Goal: Transaction & Acquisition: Purchase product/service

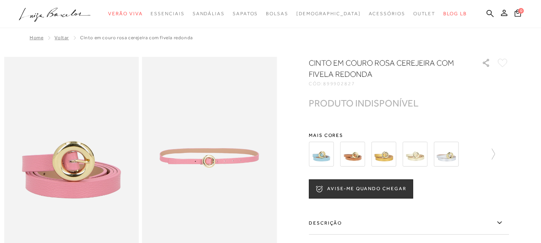
click at [361, 156] on img at bounding box center [352, 154] width 25 height 25
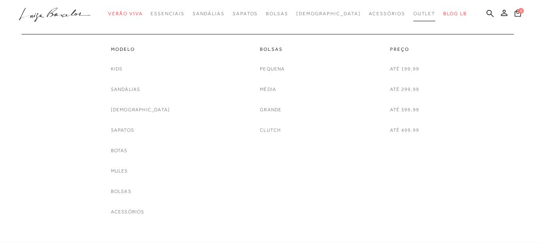
click at [413, 11] on span "Outlet" at bounding box center [424, 14] width 22 height 6
click at [402, 92] on link "Até 299,99" at bounding box center [404, 89] width 29 height 8
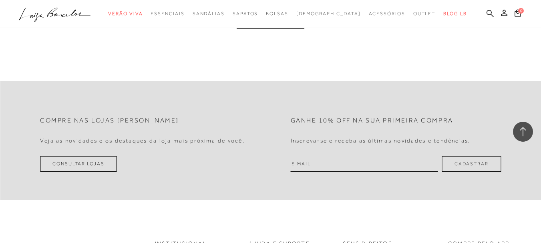
scroll to position [1561, 0]
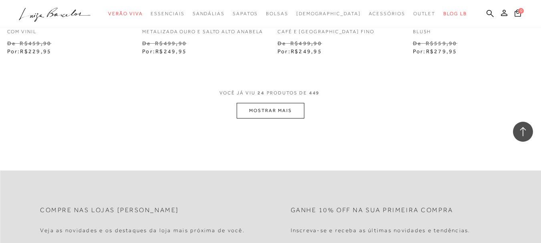
click at [285, 117] on button "MOSTRAR MAIS" at bounding box center [270, 111] width 67 height 16
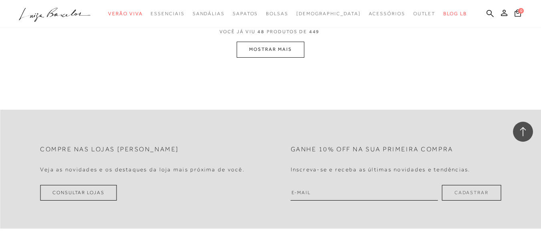
scroll to position [3202, 0]
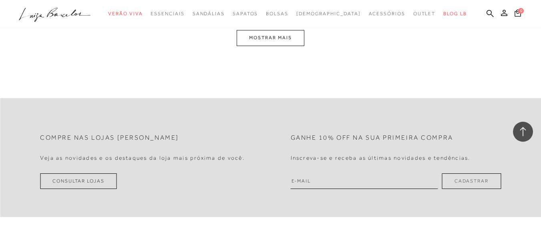
click at [275, 43] on button "MOSTRAR MAIS" at bounding box center [270, 38] width 67 height 16
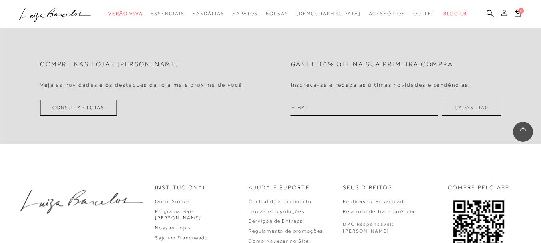
scroll to position [4816, 0]
